Goal: Information Seeking & Learning: Learn about a topic

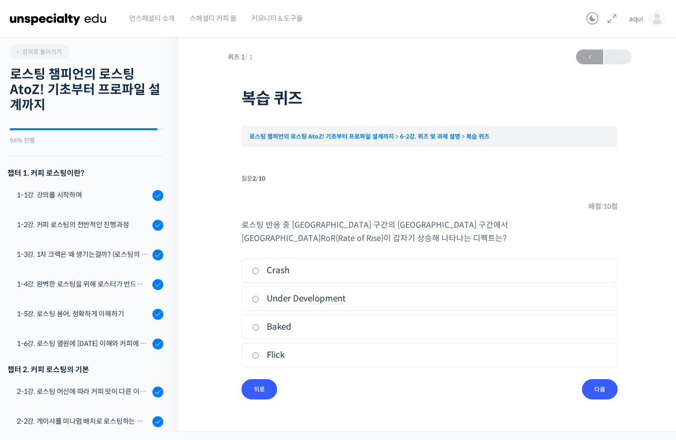
scroll to position [634, 0]
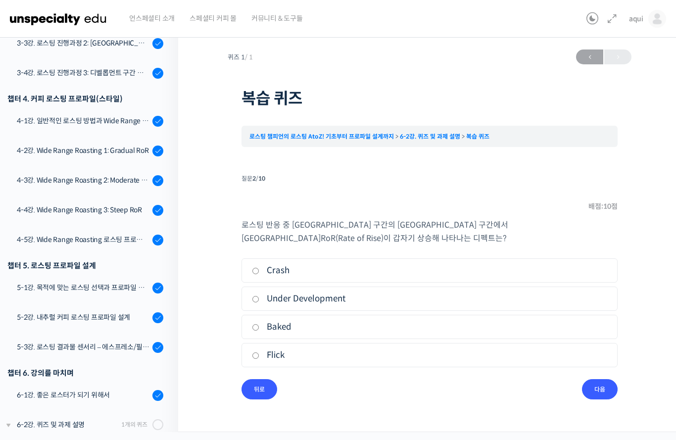
click at [268, 354] on label "Flick" at bounding box center [429, 354] width 355 height 13
click at [259, 354] on input "Flick" at bounding box center [255, 355] width 7 height 6
radio input "true"
click at [604, 390] on input "다음" at bounding box center [600, 389] width 36 height 20
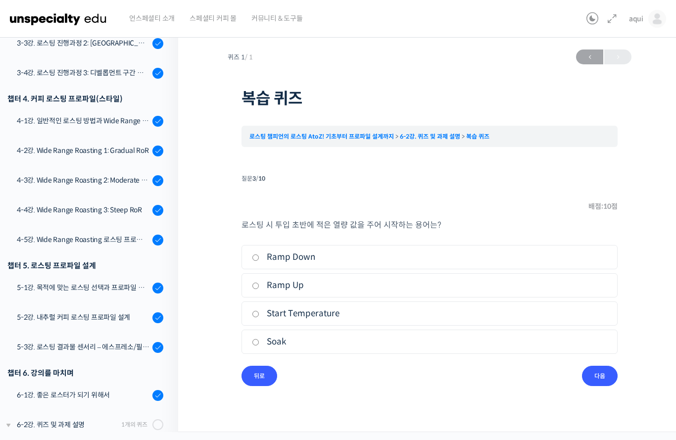
click at [274, 251] on label "Ramp Down" at bounding box center [429, 256] width 355 height 13
click at [259, 254] on input "Ramp Down" at bounding box center [255, 257] width 7 height 6
radio input "true"
click at [603, 378] on input "다음" at bounding box center [600, 376] width 36 height 20
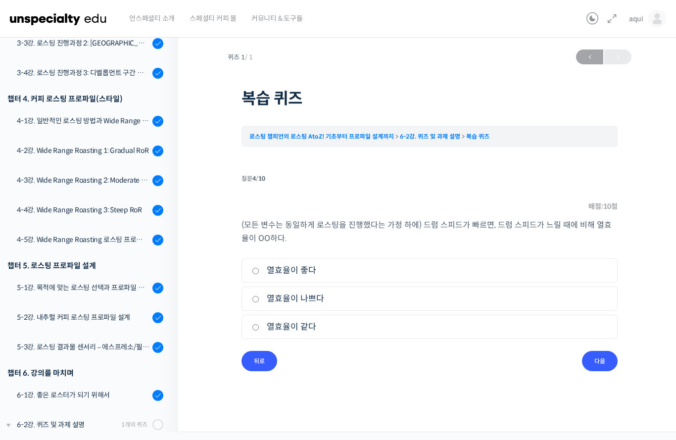
click at [259, 365] on input "뒤로" at bounding box center [259, 361] width 36 height 20
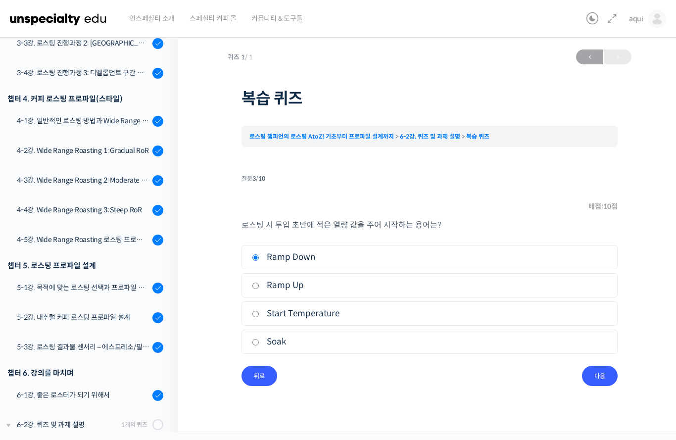
click at [264, 338] on label "Soak" at bounding box center [429, 341] width 355 height 13
click at [259, 339] on input "Soak" at bounding box center [255, 342] width 7 height 6
radio input "true"
click at [591, 377] on input "다음" at bounding box center [600, 376] width 36 height 20
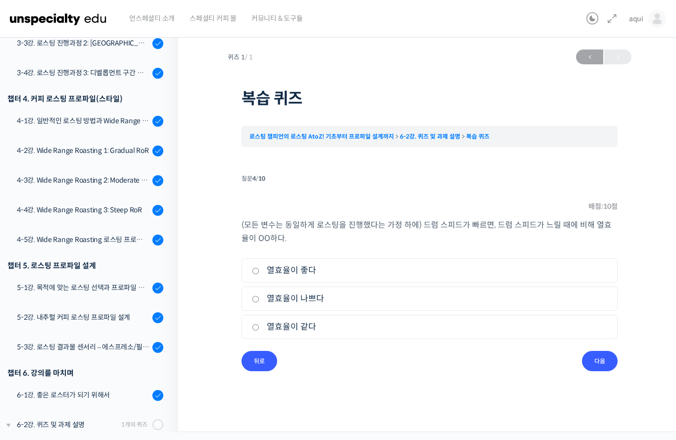
click at [277, 294] on label "열효율이 나쁘다" at bounding box center [429, 298] width 355 height 13
click at [259, 296] on input "열효율이 나쁘다" at bounding box center [255, 299] width 7 height 6
radio input "true"
click at [602, 365] on input "다음" at bounding box center [600, 361] width 36 height 20
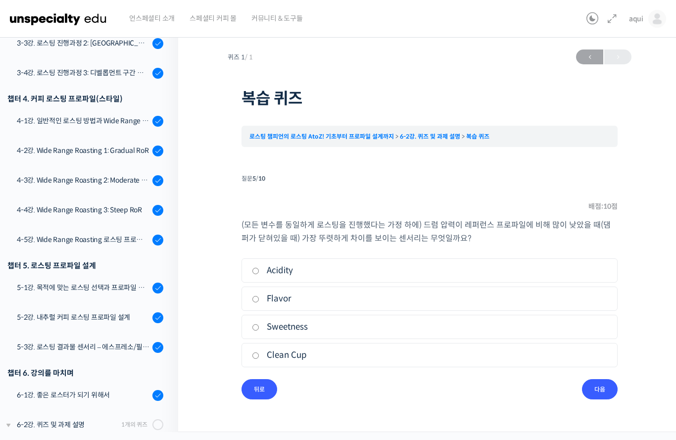
click at [533, 300] on label "Flavor" at bounding box center [429, 298] width 355 height 13
click at [259, 300] on input "Flavor" at bounding box center [255, 299] width 7 height 6
radio input "true"
click at [589, 394] on input "다음" at bounding box center [600, 389] width 36 height 20
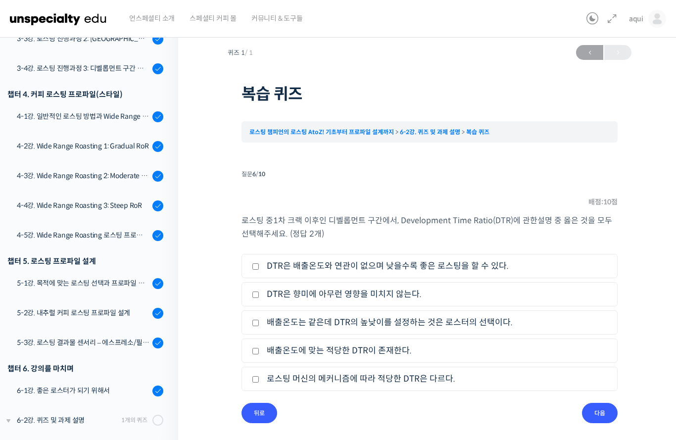
click at [473, 384] on label "로스팅 머신의 메커니즘에 따라 적당한 DTR은 다르다." at bounding box center [429, 378] width 355 height 13
click at [259, 382] on input "로스팅 머신의 메커니즘에 따라 적당한 DTR은 다르다." at bounding box center [255, 379] width 7 height 6
checkbox input "true"
click at [481, 328] on label "배출온도는 같은데 DTR의 높낮이를 설정하는 것은 로스터의 선택이다." at bounding box center [429, 322] width 355 height 13
click at [259, 326] on input "배출온도는 같은데 DTR의 높낮이를 설정하는 것은 로스터의 선택이다." at bounding box center [255, 323] width 7 height 6
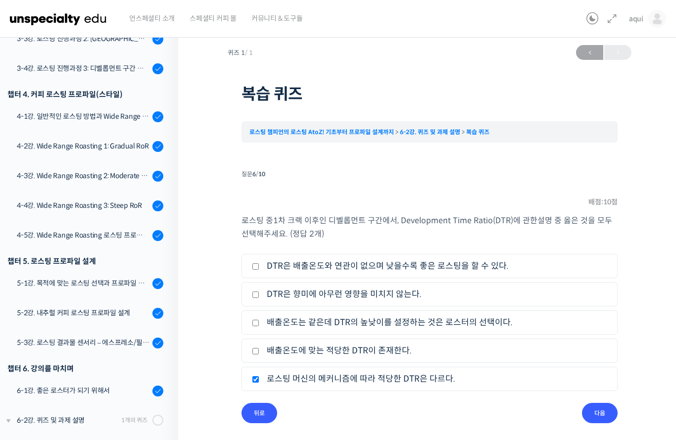
checkbox input "true"
click at [592, 417] on input "다음" at bounding box center [600, 413] width 36 height 20
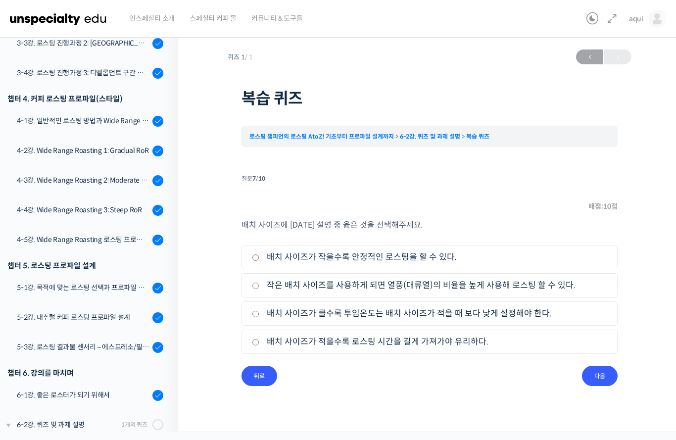
click at [460, 287] on label "작은 배치 사이즈를 사용하게 되면 열풍(대류열)의 비율을 높게 사용해 로스팅 할 수 있다." at bounding box center [429, 284] width 355 height 13
click at [259, 287] on input "작은 배치 사이즈를 사용하게 되면 열풍(대류열)의 비율을 높게 사용해 로스팅 할 수 있다." at bounding box center [255, 285] width 7 height 6
radio input "true"
click at [607, 368] on input "다음" at bounding box center [600, 376] width 36 height 20
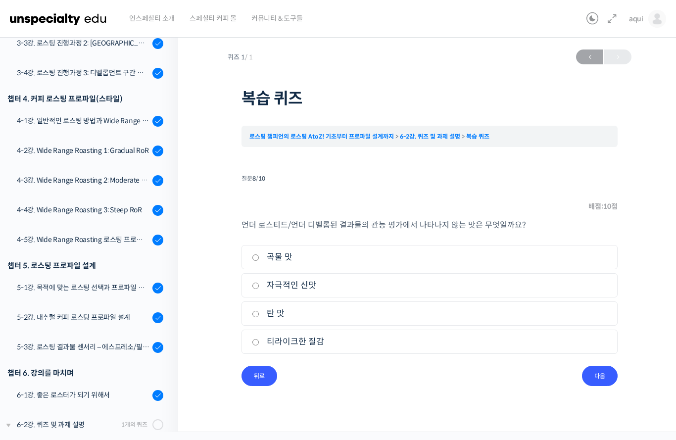
click at [248, 316] on li "3. 탄 맛" at bounding box center [429, 313] width 376 height 24
click at [336, 314] on label "탄 맛" at bounding box center [429, 313] width 355 height 13
click at [259, 314] on input "탄 맛" at bounding box center [255, 314] width 7 height 6
radio input "true"
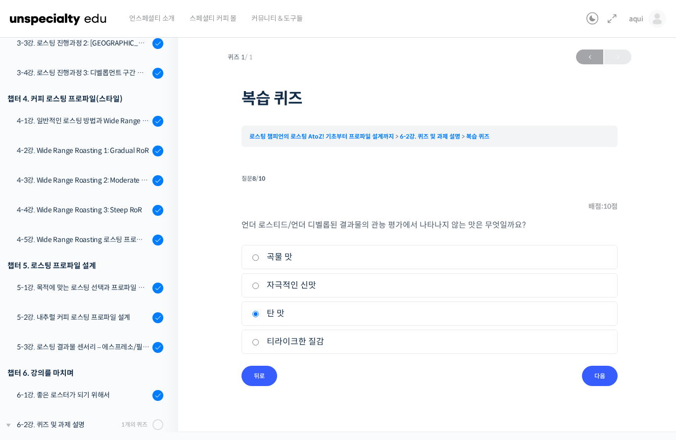
click at [598, 377] on input "다음" at bounding box center [600, 376] width 36 height 20
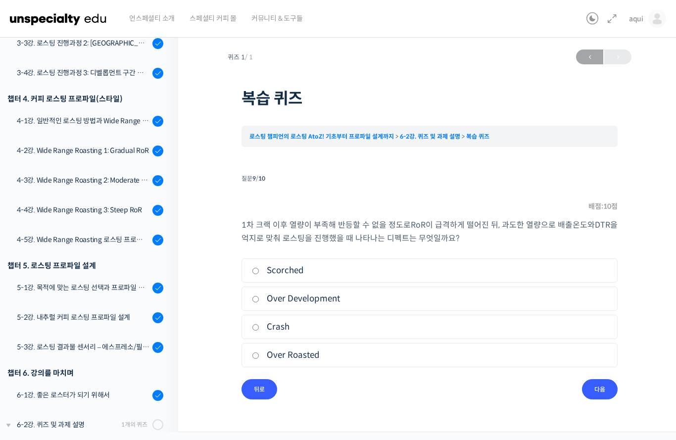
click at [489, 320] on label "Crash" at bounding box center [429, 326] width 355 height 13
click at [259, 324] on input "Crash" at bounding box center [255, 327] width 7 height 6
radio input "true"
click at [588, 379] on input "다음" at bounding box center [600, 389] width 36 height 20
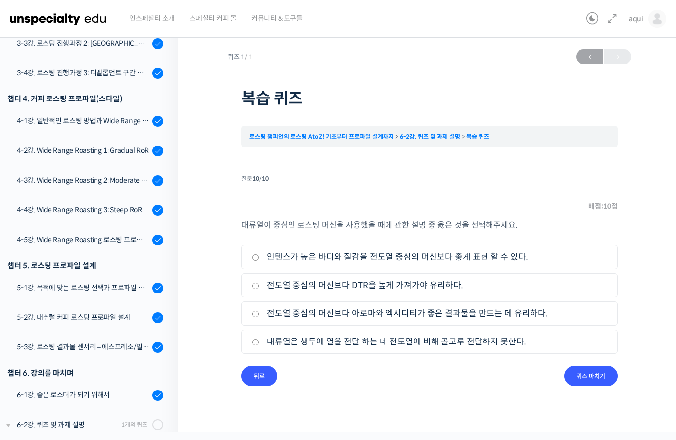
click at [260, 376] on input "뒤로" at bounding box center [259, 376] width 36 height 20
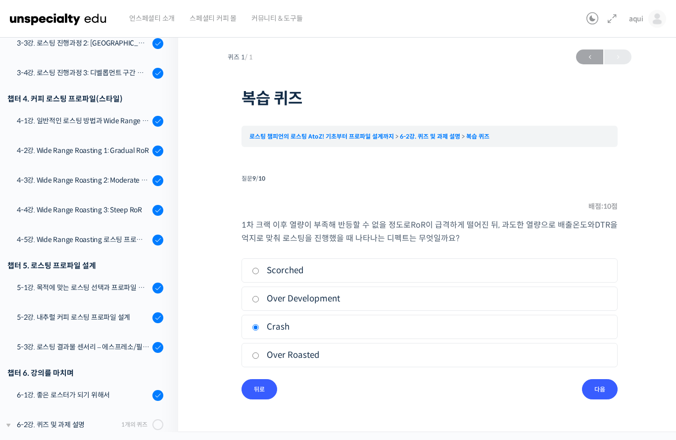
click at [294, 266] on label "Scorched" at bounding box center [429, 270] width 355 height 13
click at [259, 268] on input "Scorched" at bounding box center [255, 271] width 7 height 6
radio input "true"
click at [602, 379] on input "다음" at bounding box center [600, 389] width 36 height 20
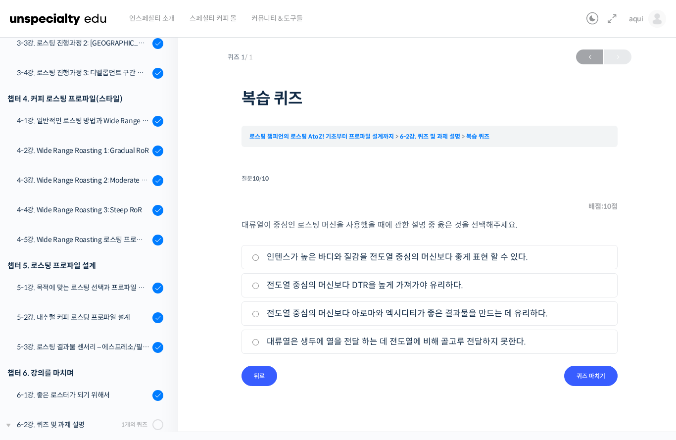
click at [341, 311] on label "전도열 중심의 머신보다 아로마와 엑시디티가 좋은 결과물을 만드는 데 유리하다." at bounding box center [429, 313] width 355 height 13
click at [259, 311] on input "전도열 중심의 머신보다 아로마와 엑시디티가 좋은 결과물을 만드는 데 유리하다." at bounding box center [255, 314] width 7 height 6
radio input "true"
click at [598, 368] on input "퀴즈 마치기" at bounding box center [590, 376] width 53 height 20
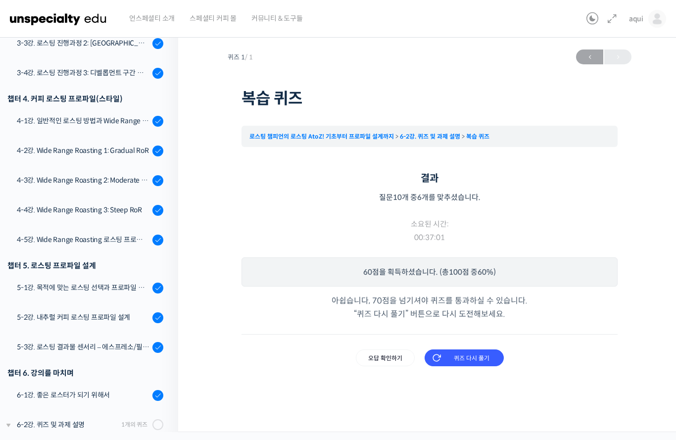
click at [379, 358] on input "오답 확인하기" at bounding box center [385, 357] width 59 height 17
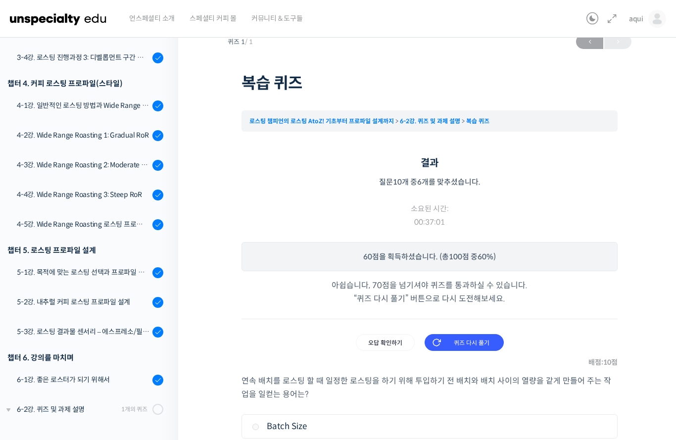
scroll to position [24, 0]
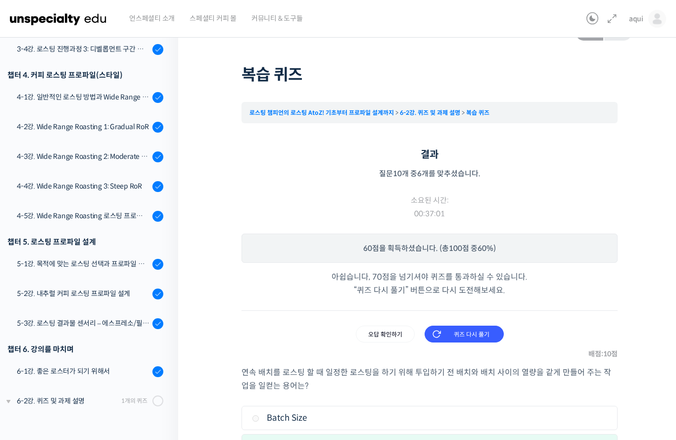
click at [471, 342] on input "퀴즈 다시 풀기" at bounding box center [463, 333] width 79 height 17
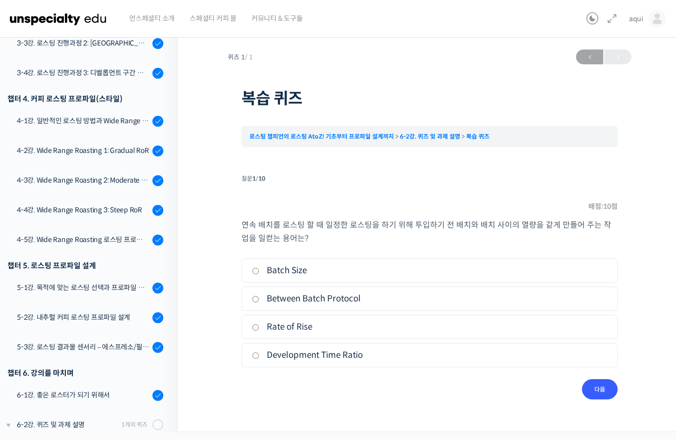
scroll to position [24, 0]
click at [459, 292] on label "Between Batch Protocol" at bounding box center [429, 298] width 355 height 13
click at [259, 296] on input "Between Batch Protocol" at bounding box center [255, 299] width 7 height 6
radio input "true"
click at [592, 379] on input "다음" at bounding box center [600, 389] width 36 height 20
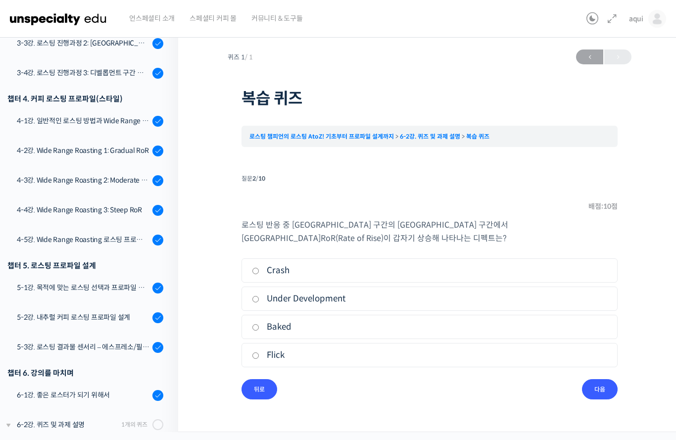
click at [501, 348] on label "Flick" at bounding box center [429, 354] width 355 height 13
click at [259, 352] on input "Flick" at bounding box center [255, 355] width 7 height 6
radio input "true"
click at [589, 379] on input "다음" at bounding box center [600, 389] width 36 height 20
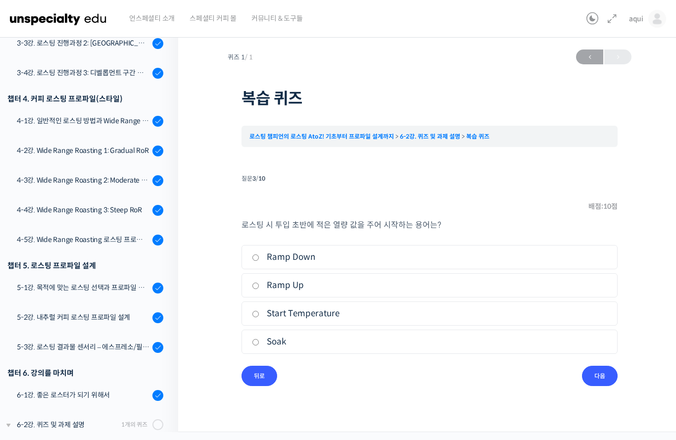
click at [524, 335] on label "Soak" at bounding box center [429, 341] width 355 height 13
click at [259, 339] on input "Soak" at bounding box center [255, 342] width 7 height 6
radio input "true"
click at [599, 368] on div "퀴즈 1 / 1 ← 이전 복습 퀴즈 로스팅 챔피언의 로스팅 AtoZ! 기초부터 프로파일 설계까지 6-2강. 퀴즈 및 과제 설명 복습 퀴즈 Ti…" at bounding box center [430, 225] width 404 height 361
click at [595, 366] on input "다음" at bounding box center [600, 376] width 36 height 20
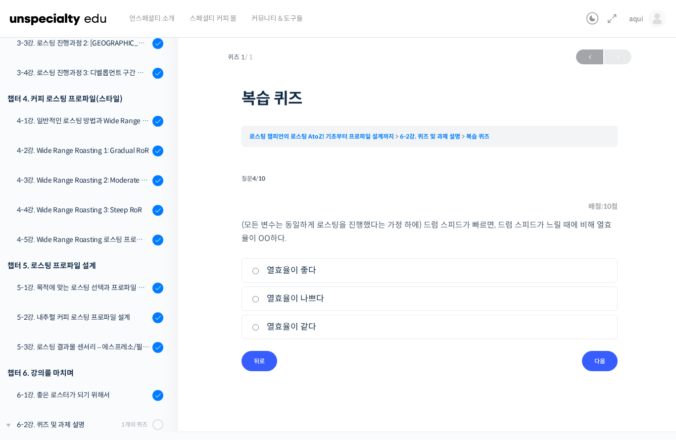
click at [474, 264] on label "열효율이 좋다" at bounding box center [429, 270] width 355 height 13
click at [259, 268] on input "열효율이 좋다" at bounding box center [255, 271] width 7 height 6
radio input "true"
click at [586, 351] on input "다음" at bounding box center [600, 361] width 36 height 20
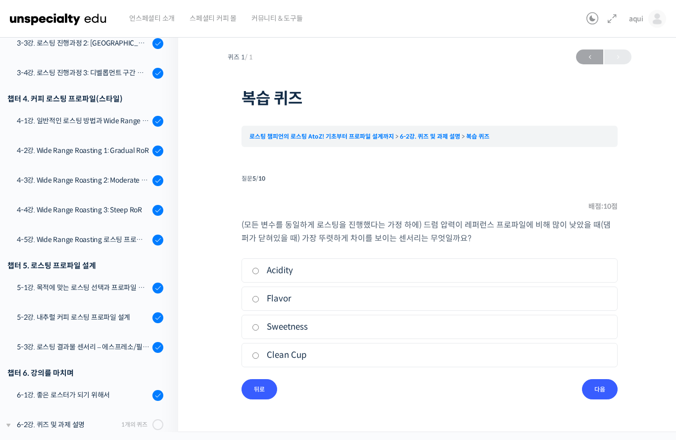
click at [534, 348] on label "Clean Cup" at bounding box center [429, 354] width 355 height 13
click at [259, 352] on input "Clean Cup" at bounding box center [255, 355] width 7 height 6
radio input "true"
click at [588, 379] on input "다음" at bounding box center [600, 389] width 36 height 20
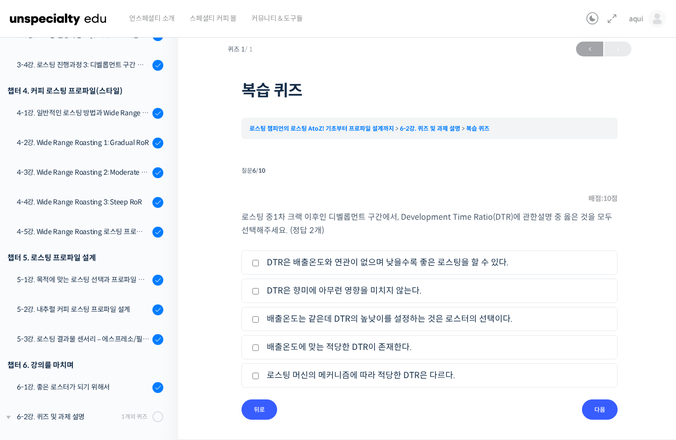
click at [481, 256] on label "DTR은 배출온도와 연관이 없으며 낮을수록 좋은 로스팅을 할 수 있다." at bounding box center [429, 262] width 355 height 13
click at [259, 260] on input "DTR은 배출온도와 연관이 없으며 낮을수록 좋은 로스팅을 할 수 있다." at bounding box center [255, 263] width 7 height 6
checkbox input "true"
click at [516, 289] on ul "1. DTR은 배출온도와 연관이 없으며 낮을수록 좋은 로스팅을 할 수 있다. 2. DTR은 향미에 아무런 영향을 미치지 않는다. 3. 배출온도…" at bounding box center [429, 320] width 376 height 141
click at [517, 284] on label "DTR은 향미에 아무런 영향을 미치지 않는다." at bounding box center [429, 290] width 355 height 13
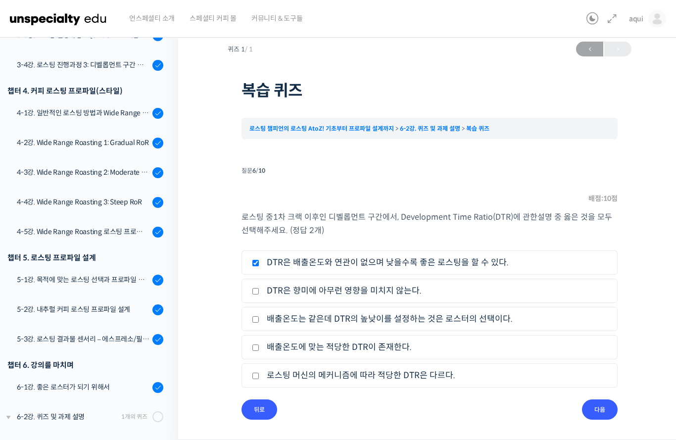
click at [259, 288] on input "DTR은 향미에 아무런 영향을 미치지 않는다." at bounding box center [255, 291] width 7 height 6
checkbox input "true"
click at [602, 399] on input "다음" at bounding box center [600, 409] width 36 height 20
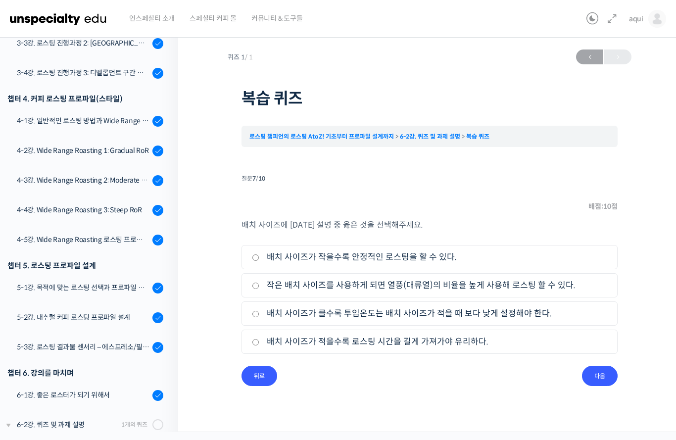
click at [531, 278] on label "작은 배치 사이즈를 사용하게 되면 열풍(대류열)의 비율을 높게 사용해 로스팅 할 수 있다." at bounding box center [429, 284] width 355 height 13
click at [259, 282] on input "작은 배치 사이즈를 사용하게 되면 열풍(대류열)의 비율을 높게 사용해 로스팅 할 수 있다." at bounding box center [255, 285] width 7 height 6
radio input "true"
click at [599, 366] on input "다음" at bounding box center [600, 376] width 36 height 20
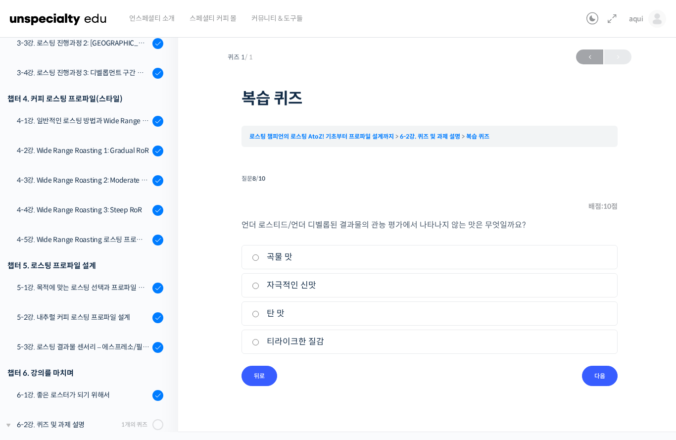
click at [511, 307] on label "탄 맛" at bounding box center [429, 313] width 355 height 13
click at [259, 311] on input "탄 맛" at bounding box center [255, 314] width 7 height 6
radio input "true"
click at [591, 366] on input "다음" at bounding box center [600, 376] width 36 height 20
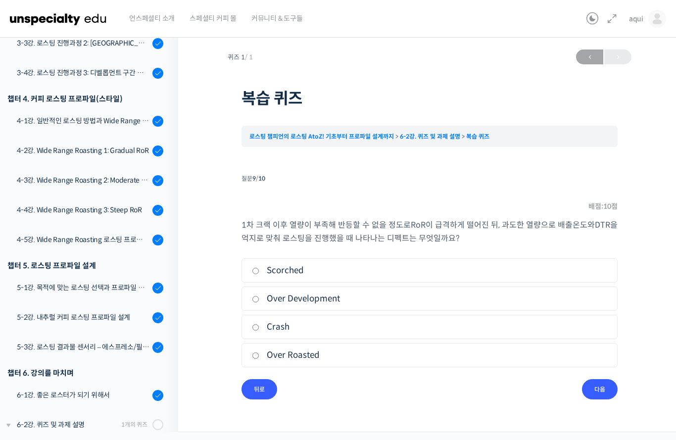
scroll to position [38, 0]
click at [523, 304] on ul "1. Scorched 2. Over Development 3. Crash 4. Over Roasted" at bounding box center [429, 314] width 376 height 113
click at [503, 320] on label "Crash" at bounding box center [429, 326] width 355 height 13
click at [259, 324] on input "Crash" at bounding box center [255, 327] width 7 height 6
radio input "true"
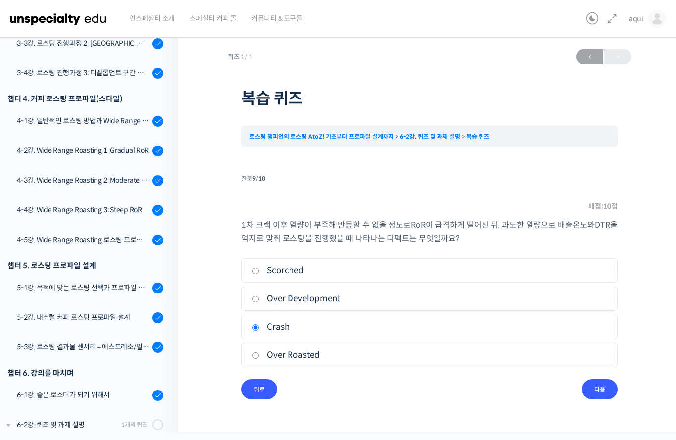
click at [586, 379] on input "다음" at bounding box center [600, 389] width 36 height 20
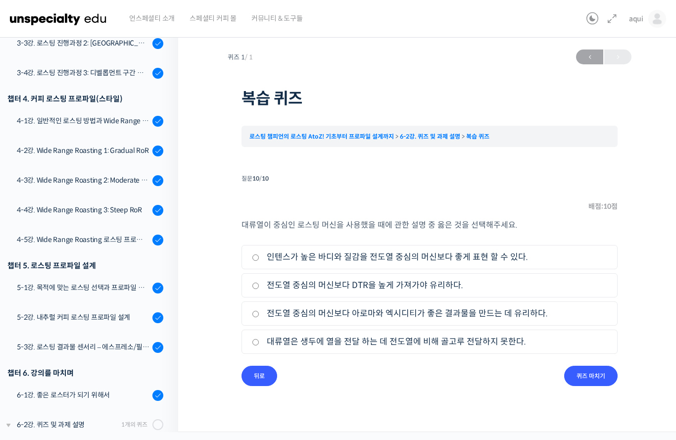
click at [525, 307] on label "전도열 중심의 머신보다 아로마와 엑시디티가 좋은 결과물을 만드는 데 유리하다." at bounding box center [429, 313] width 355 height 13
click at [259, 311] on input "전도열 중심의 머신보다 아로마와 엑시디티가 좋은 결과물을 만드는 데 유리하다." at bounding box center [255, 314] width 7 height 6
radio input "true"
click at [591, 366] on input "퀴즈 마치기" at bounding box center [590, 376] width 53 height 20
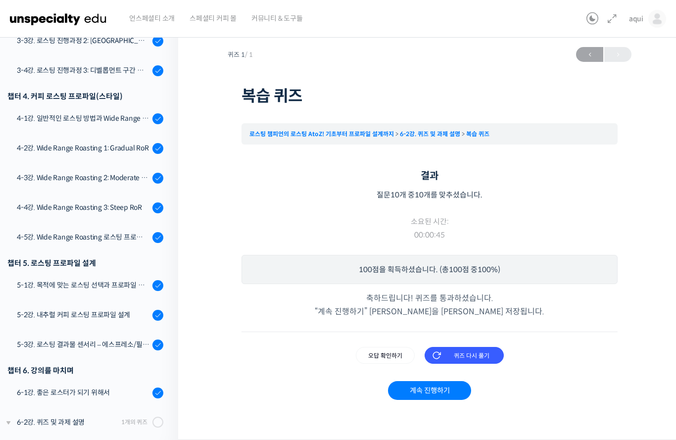
click at [442, 381] on link "계속 진행하기" at bounding box center [429, 390] width 83 height 19
